Goal: Task Accomplishment & Management: Manage account settings

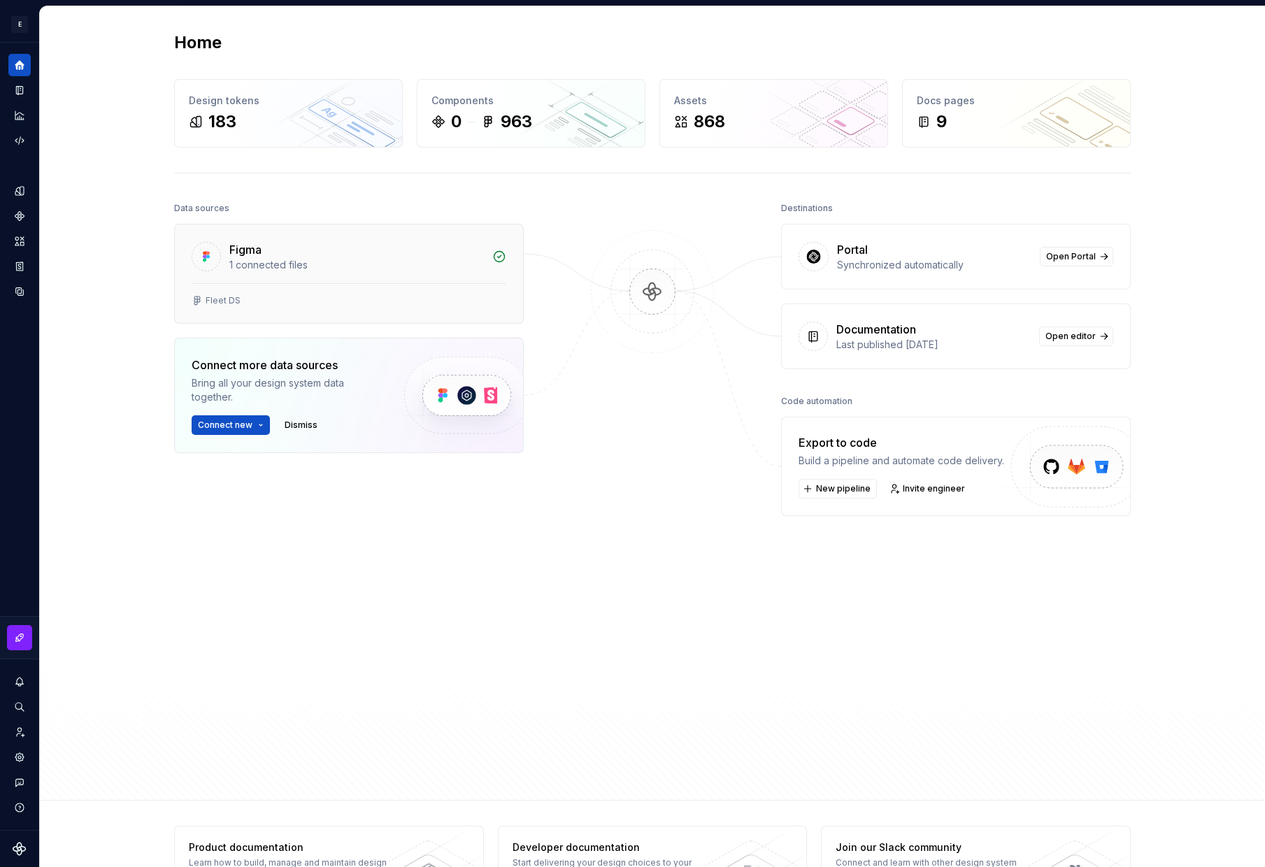
click at [321, 256] on div "Figma" at bounding box center [356, 249] width 255 height 17
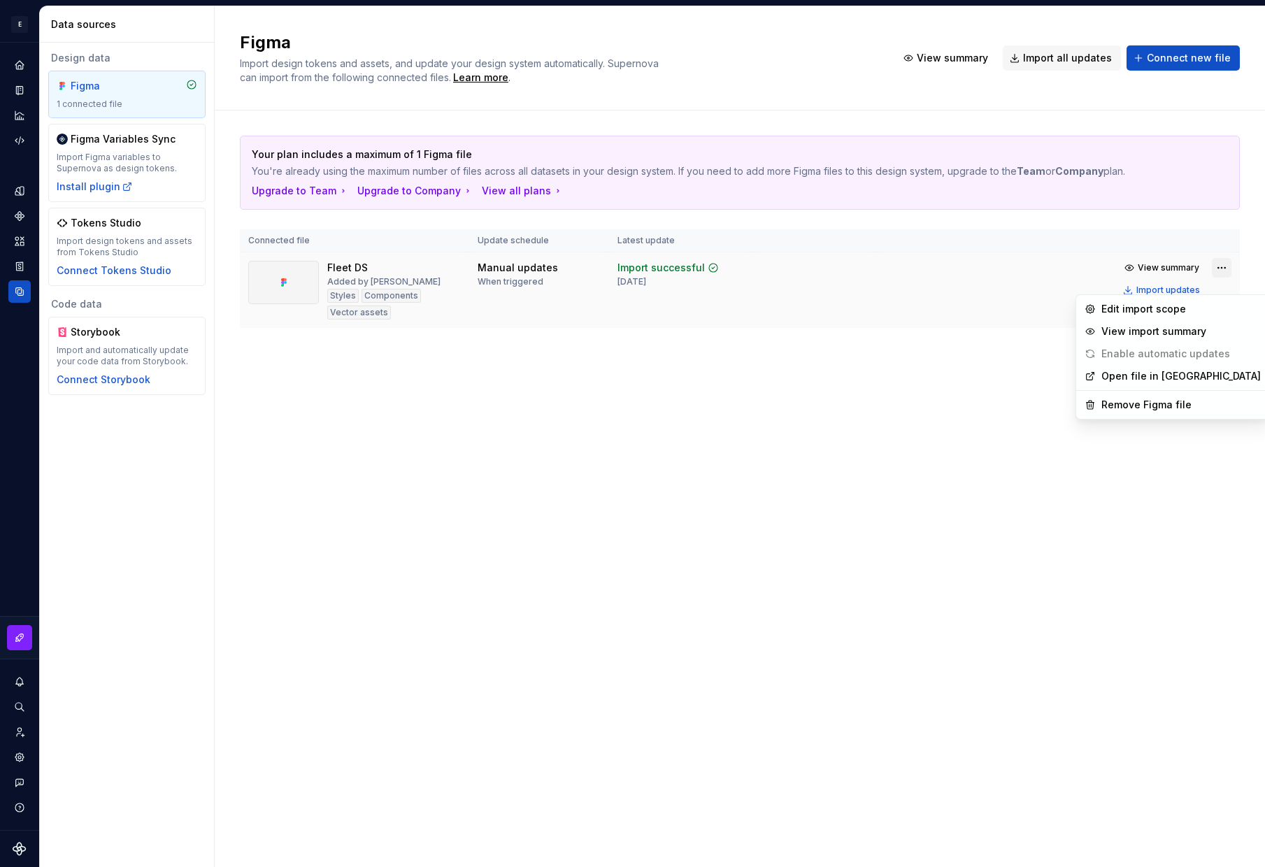
click at [1220, 286] on html "E Exosphere 2.0 G Design system data Data sources Design data Figma 1 connected…" at bounding box center [632, 433] width 1265 height 867
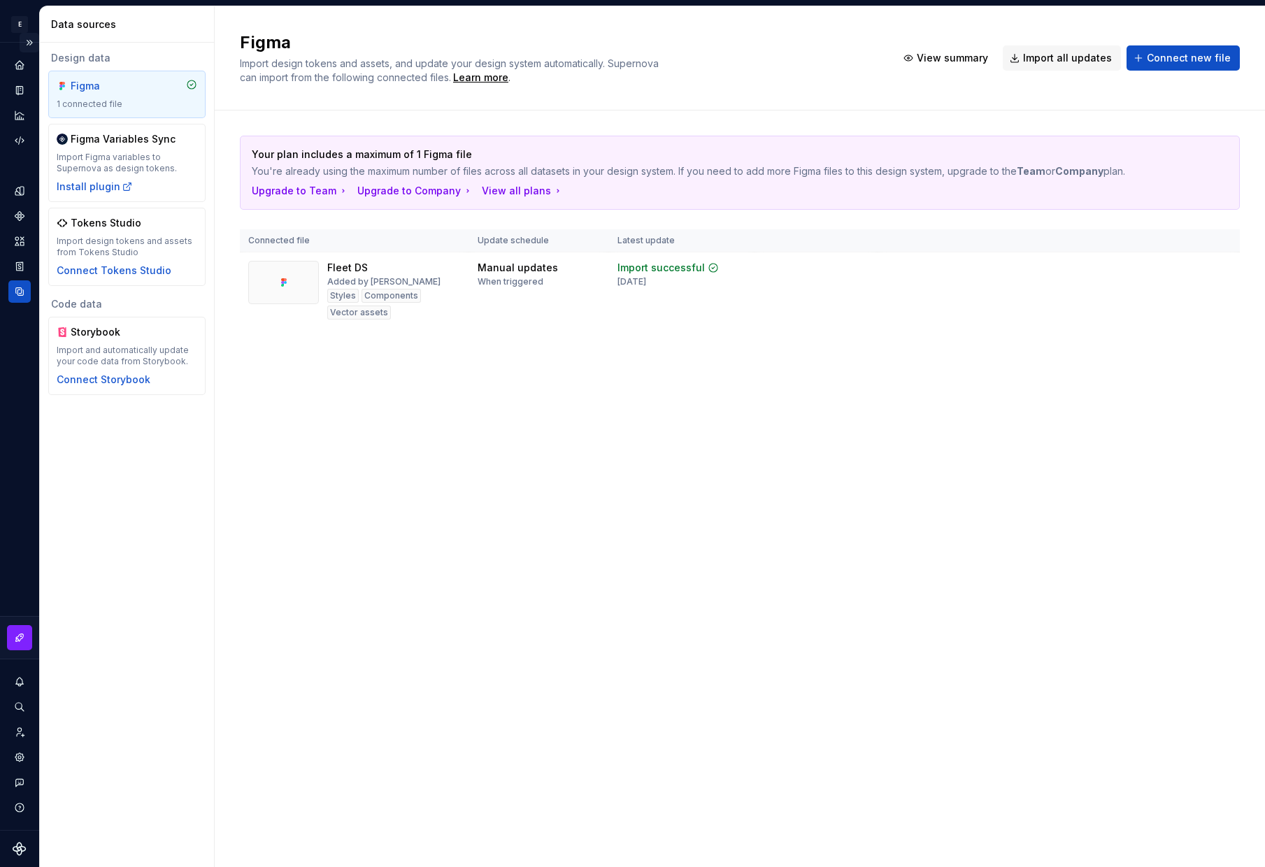
click at [30, 40] on button "Expand sidebar" at bounding box center [30, 43] width 20 height 20
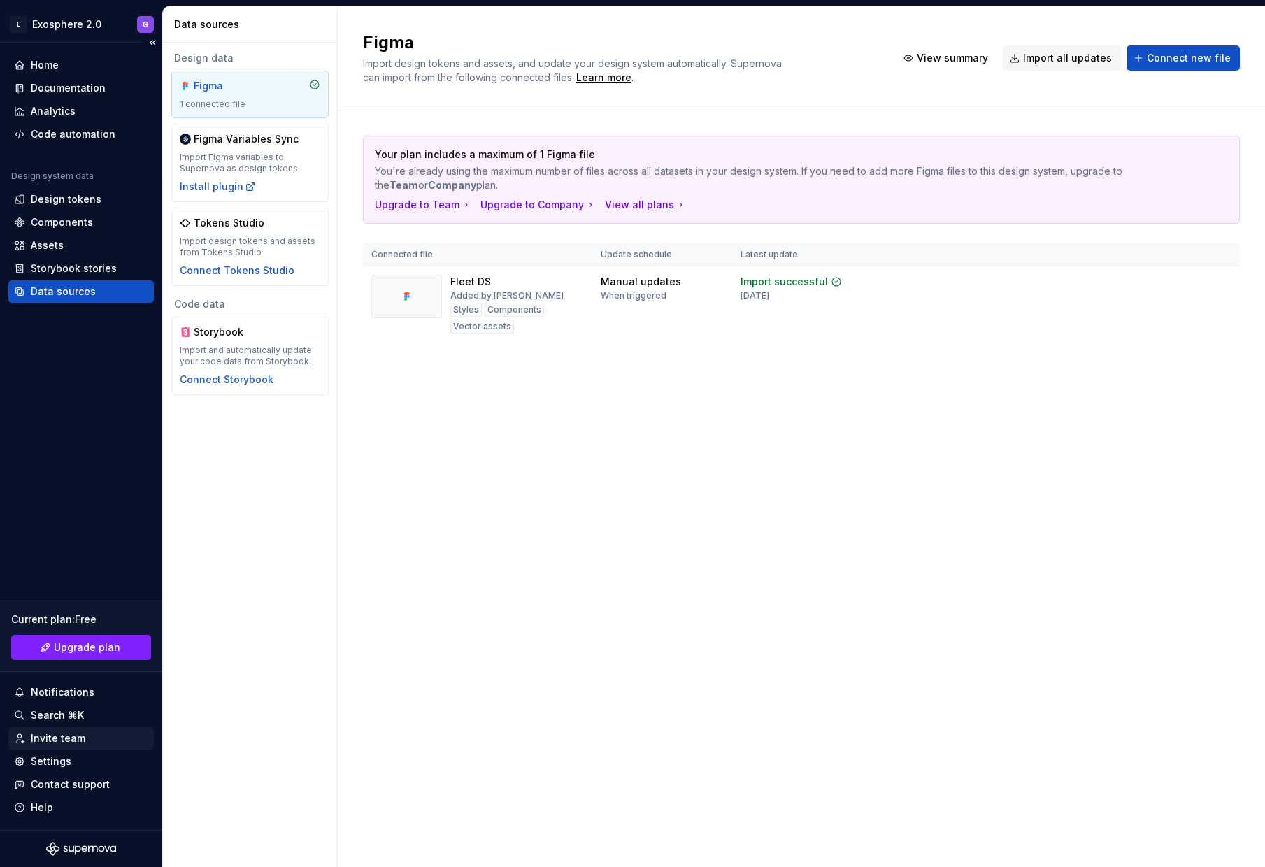
click at [64, 734] on div "Invite team" at bounding box center [58, 739] width 55 height 14
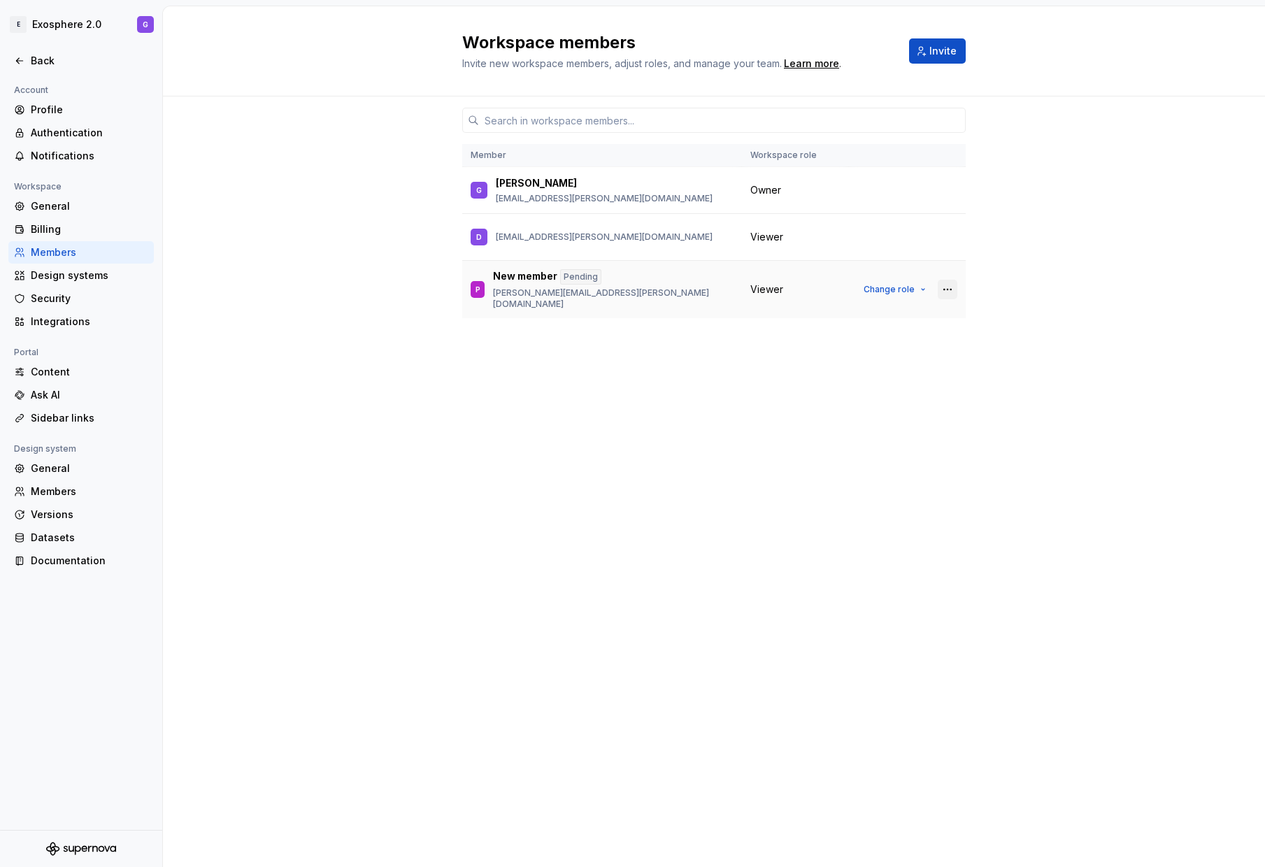
click at [948, 286] on button "button" at bounding box center [948, 290] width 20 height 20
click at [764, 283] on span "Viewer" at bounding box center [766, 290] width 33 height 14
click at [911, 287] on span "Change role" at bounding box center [889, 289] width 51 height 11
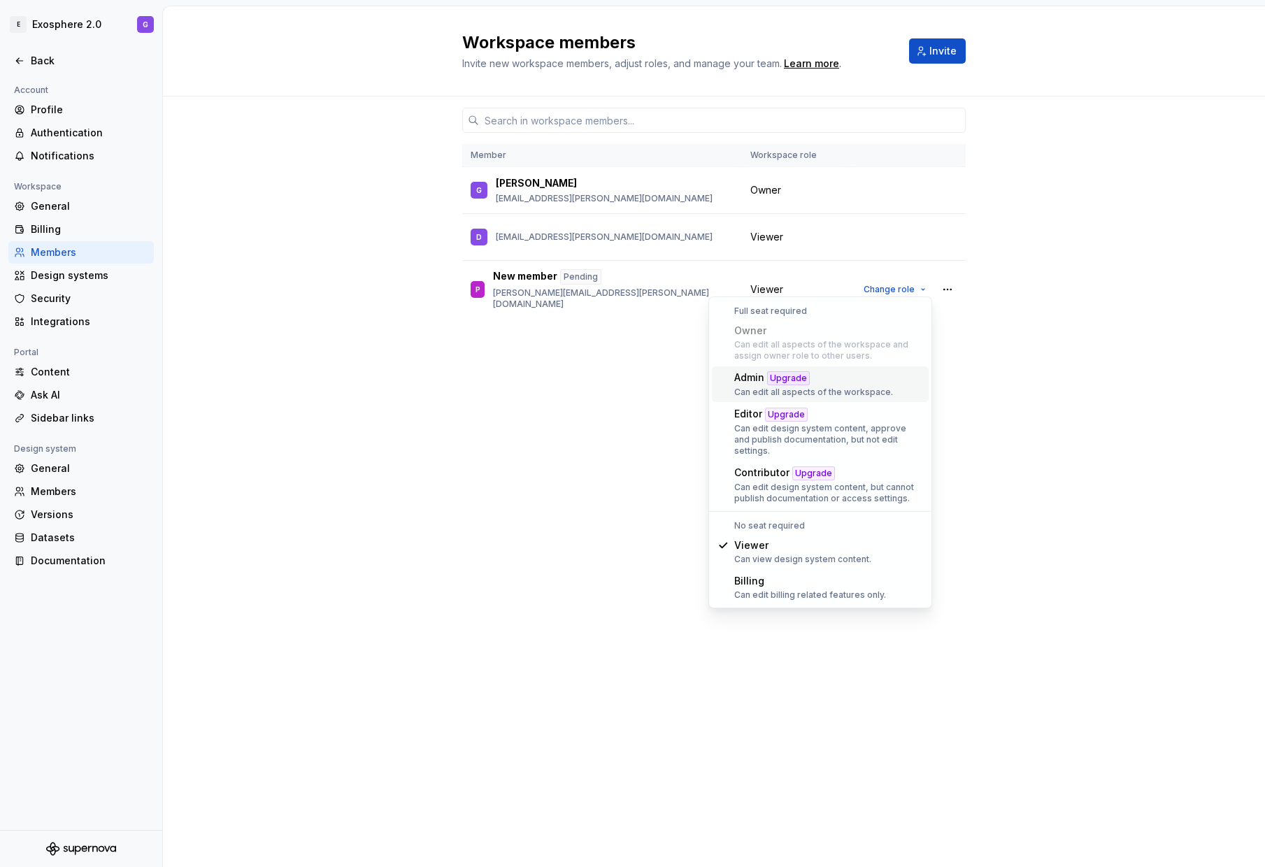
click at [972, 285] on div "Member Workspace role G Gia [EMAIL_ADDRESS][PERSON_NAME][DOMAIN_NAME] Owner D […" at bounding box center [714, 482] width 1102 height 771
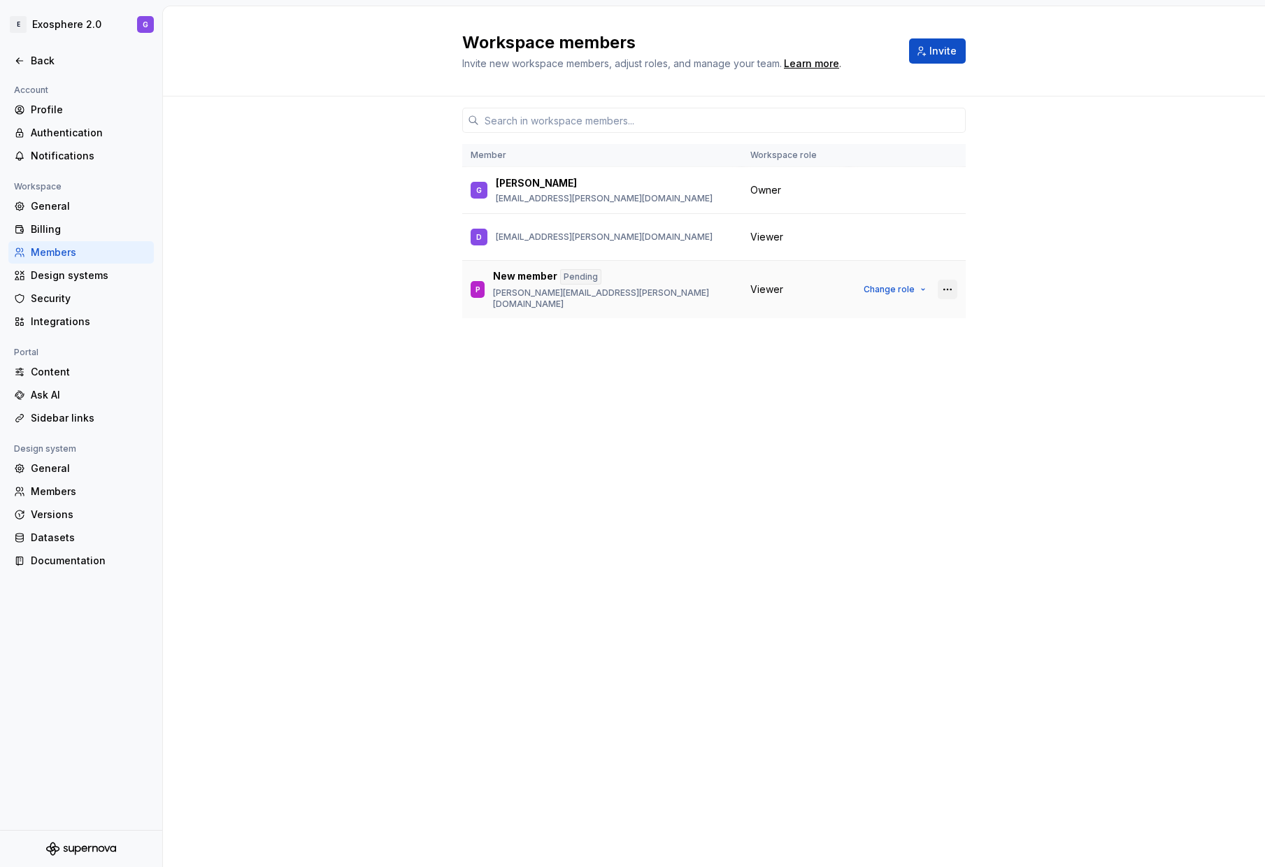
click at [945, 287] on button "button" at bounding box center [948, 290] width 20 height 20
click at [510, 376] on div "Member Workspace role G Gia [EMAIL_ADDRESS][PERSON_NAME][DOMAIN_NAME] Owner D […" at bounding box center [714, 456] width 504 height 718
click at [941, 282] on button "button" at bounding box center [948, 290] width 20 height 20
click at [849, 317] on div "Send invitation again" at bounding box center [854, 311] width 105 height 14
